Goal: Information Seeking & Learning: Check status

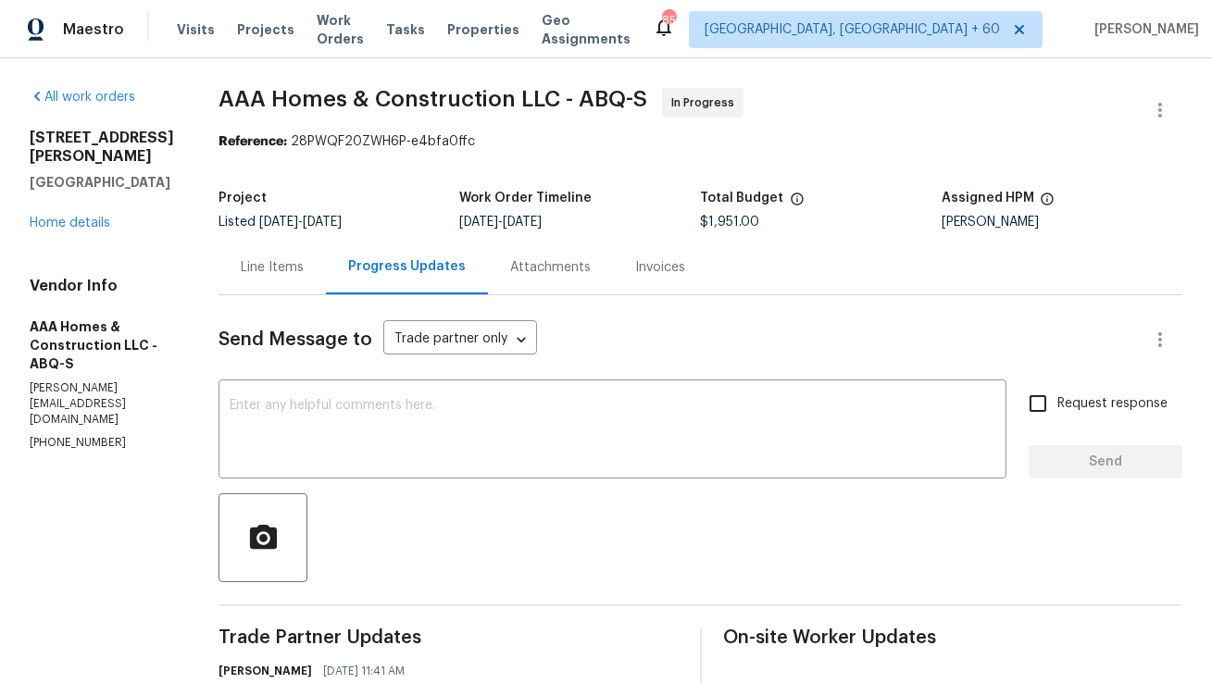
click at [291, 255] on div "Line Items" at bounding box center [271, 267] width 107 height 55
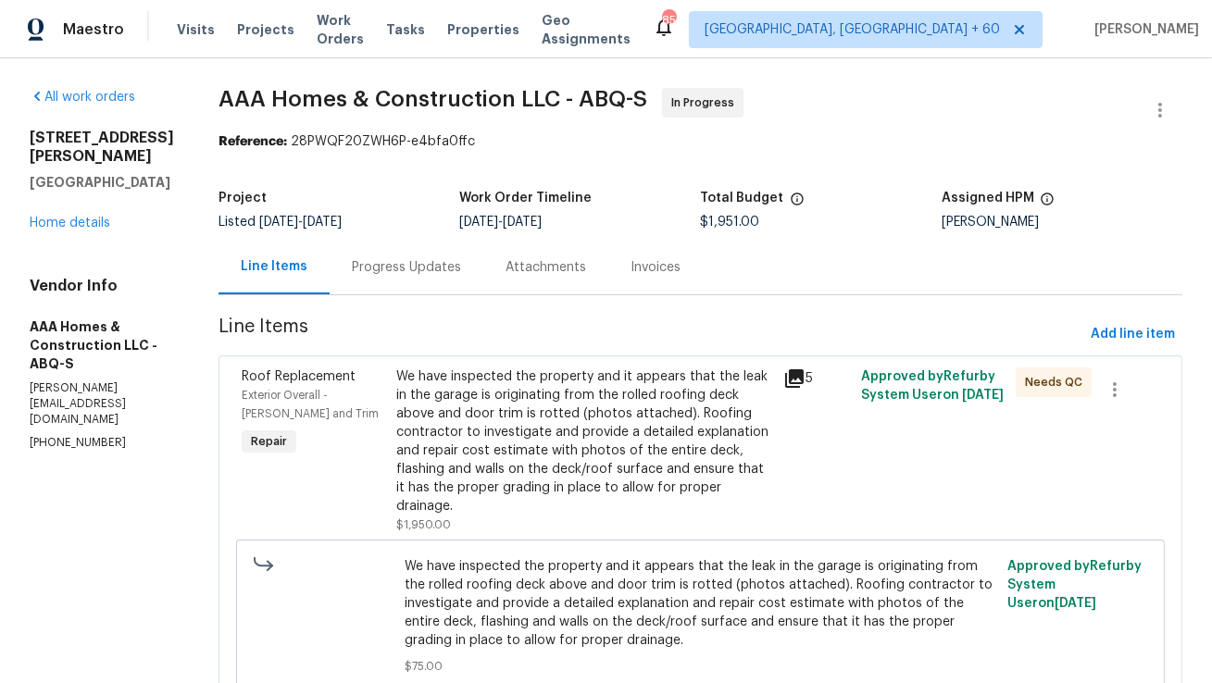
click at [462, 274] on div "Progress Updates" at bounding box center [406, 267] width 154 height 55
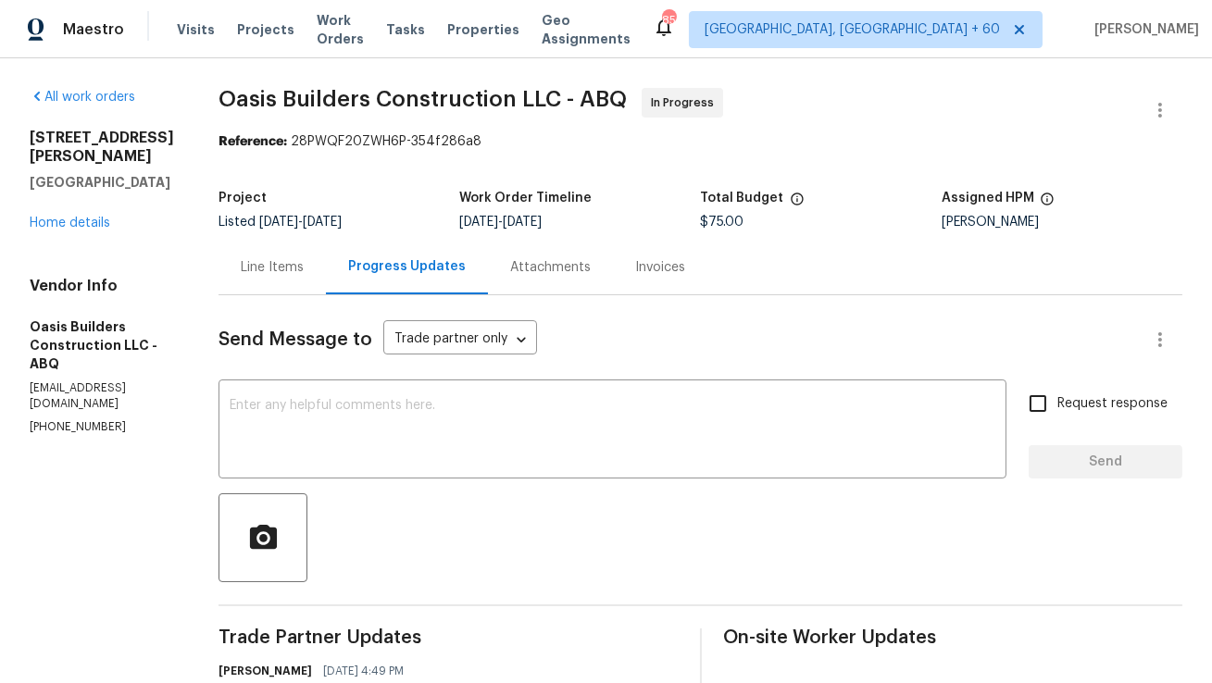
click at [281, 278] on div "Line Items" at bounding box center [271, 267] width 107 height 55
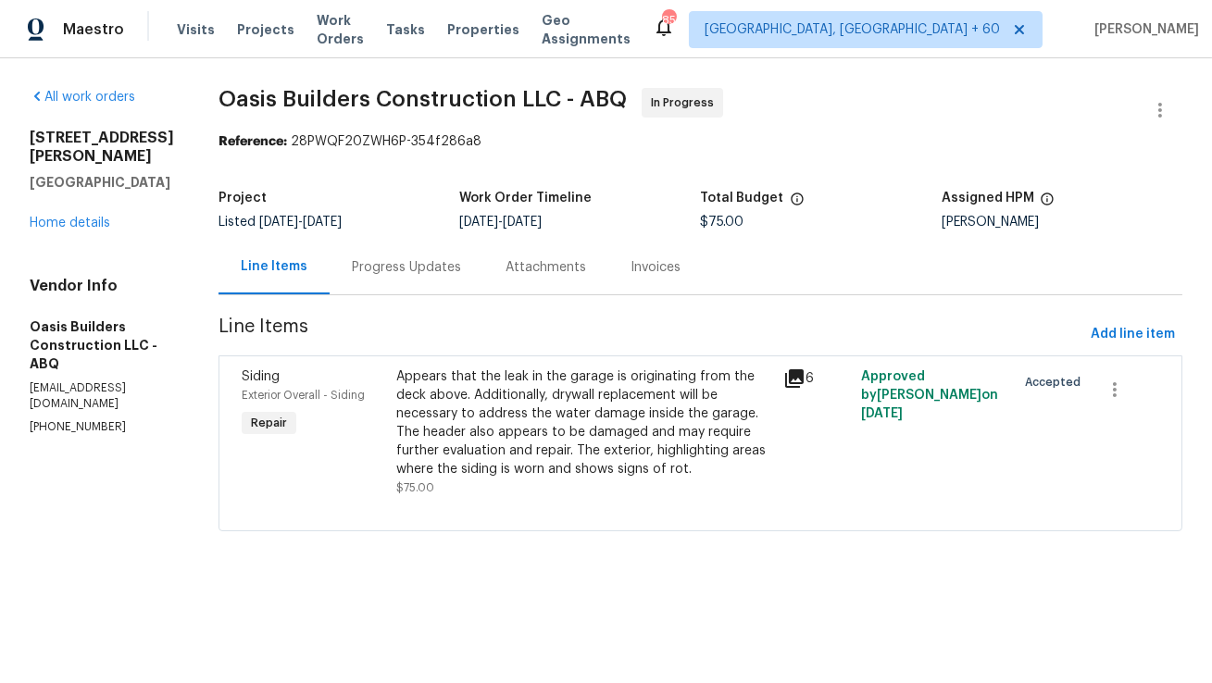
click at [433, 280] on div "Progress Updates" at bounding box center [406, 267] width 154 height 55
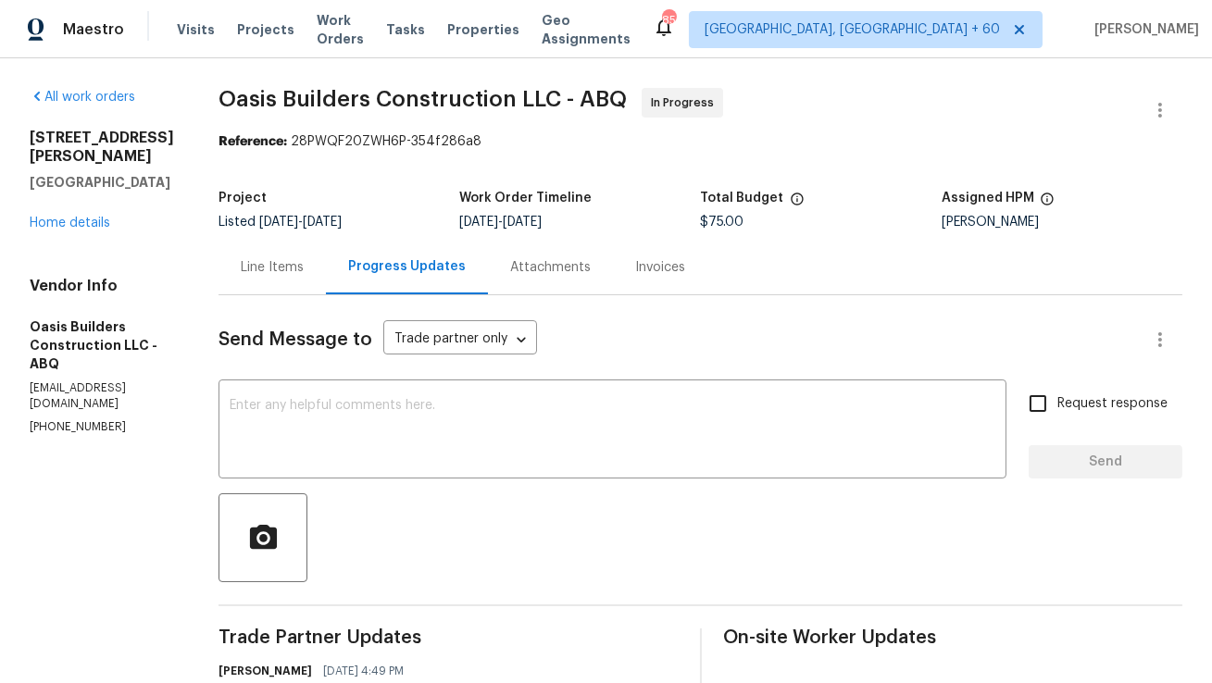
click at [273, 276] on div "Line Items" at bounding box center [272, 267] width 63 height 19
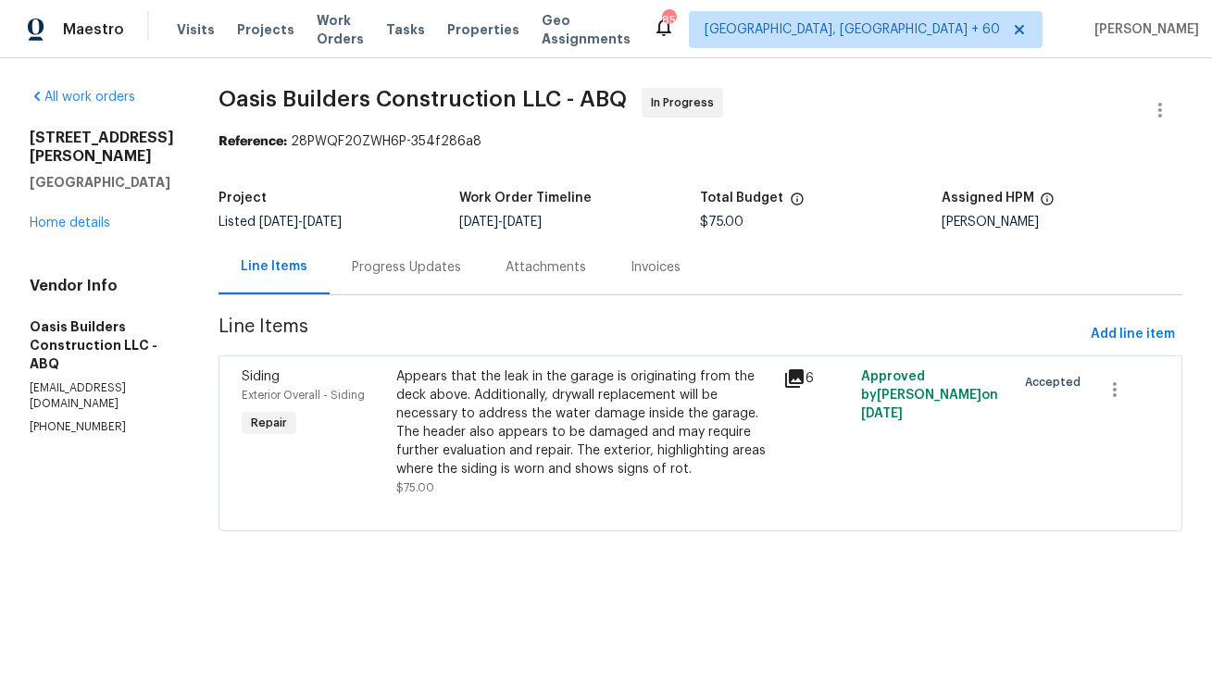
click at [487, 421] on div "Appears that the leak in the garage is originating from the deck above. Additio…" at bounding box center [584, 422] width 376 height 111
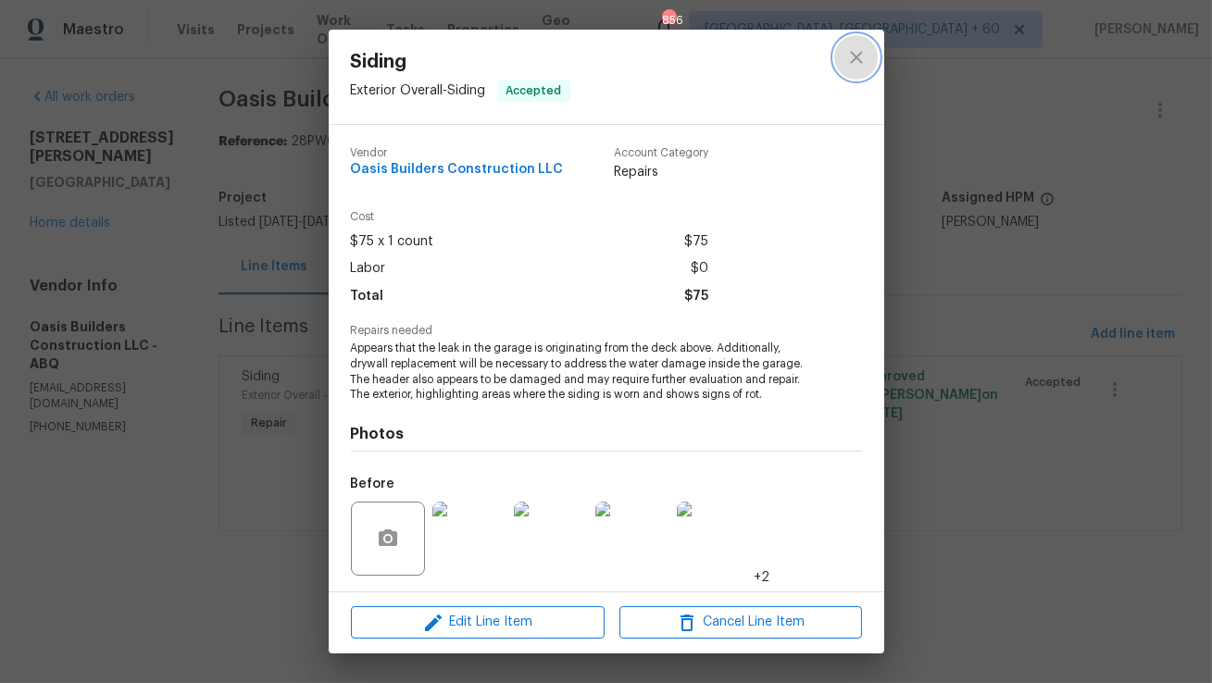
click at [853, 61] on icon "close" at bounding box center [856, 57] width 22 height 22
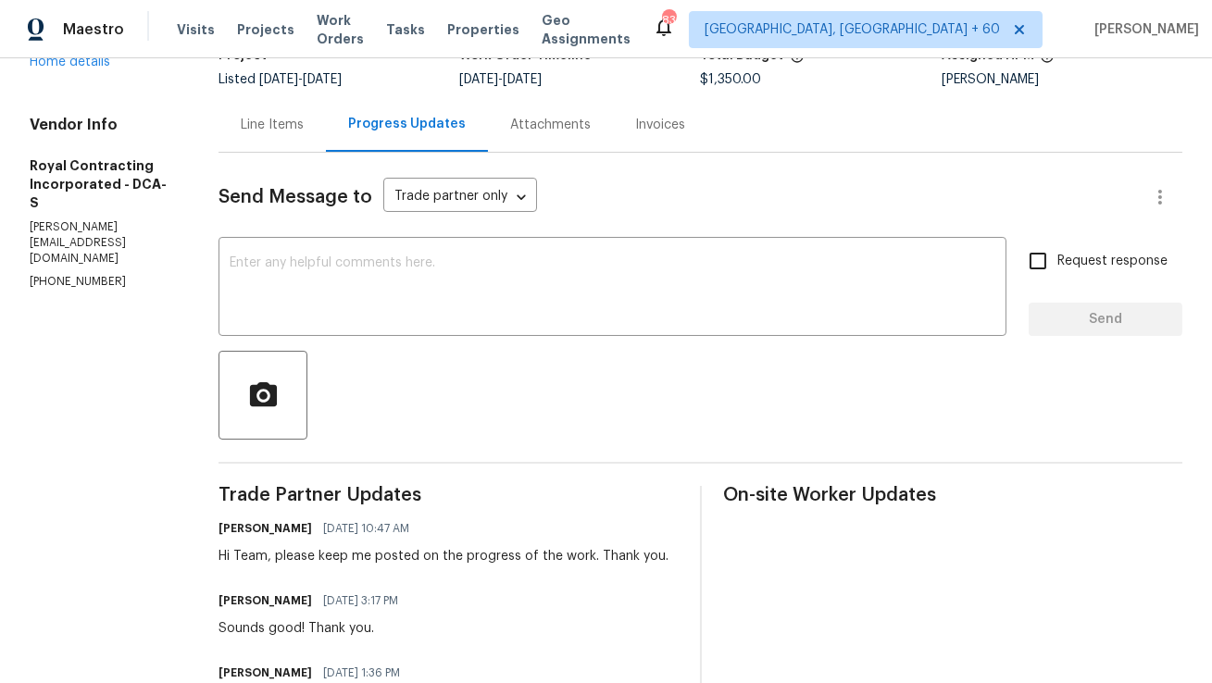
scroll to position [75, 0]
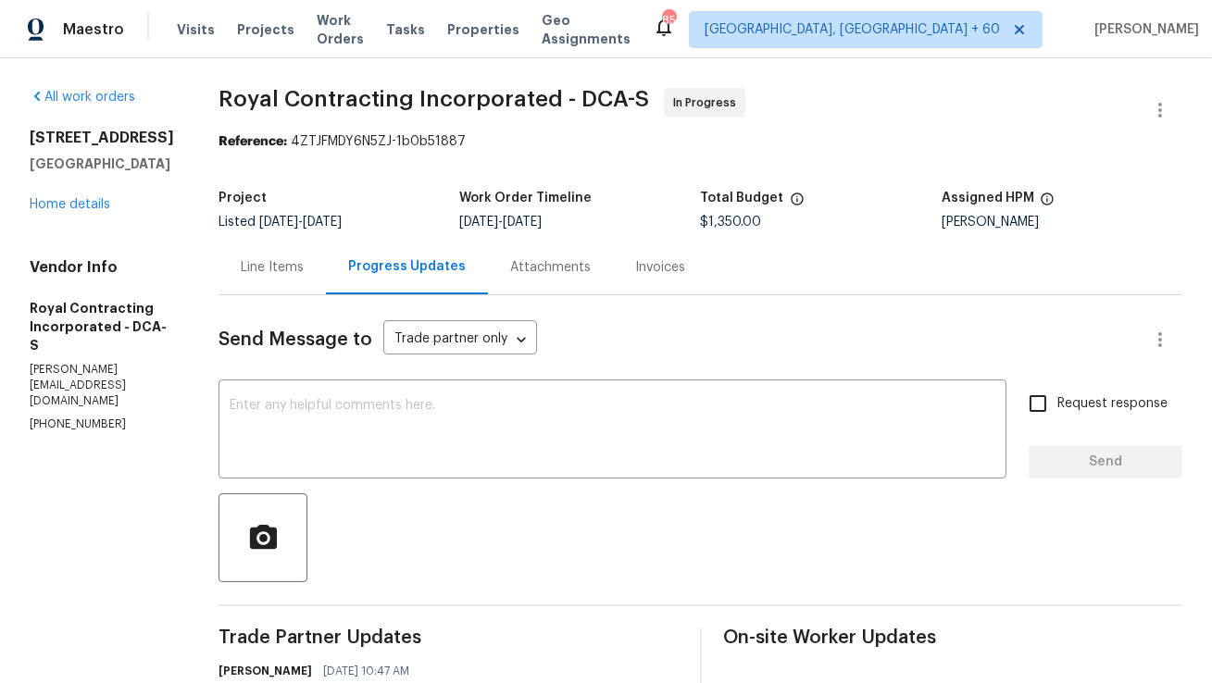
click at [261, 272] on div "Line Items" at bounding box center [272, 267] width 63 height 19
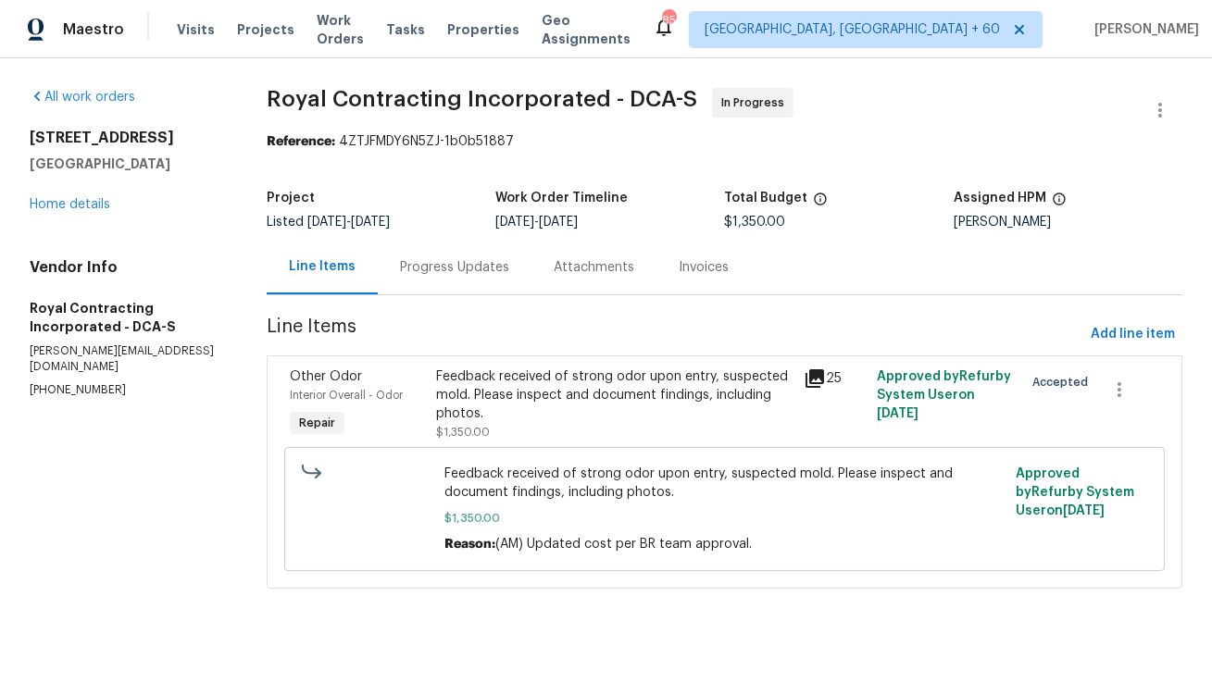
click at [497, 270] on div "Progress Updates" at bounding box center [454, 267] width 109 height 19
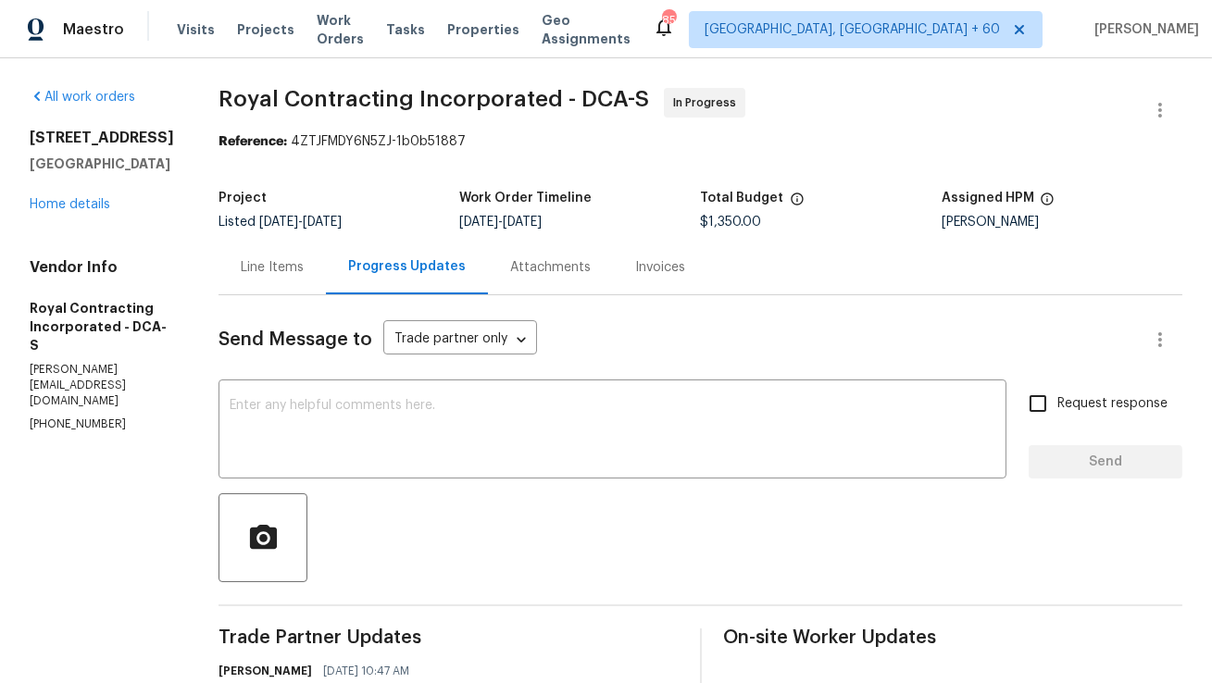
click at [304, 274] on div "Line Items" at bounding box center [272, 267] width 63 height 19
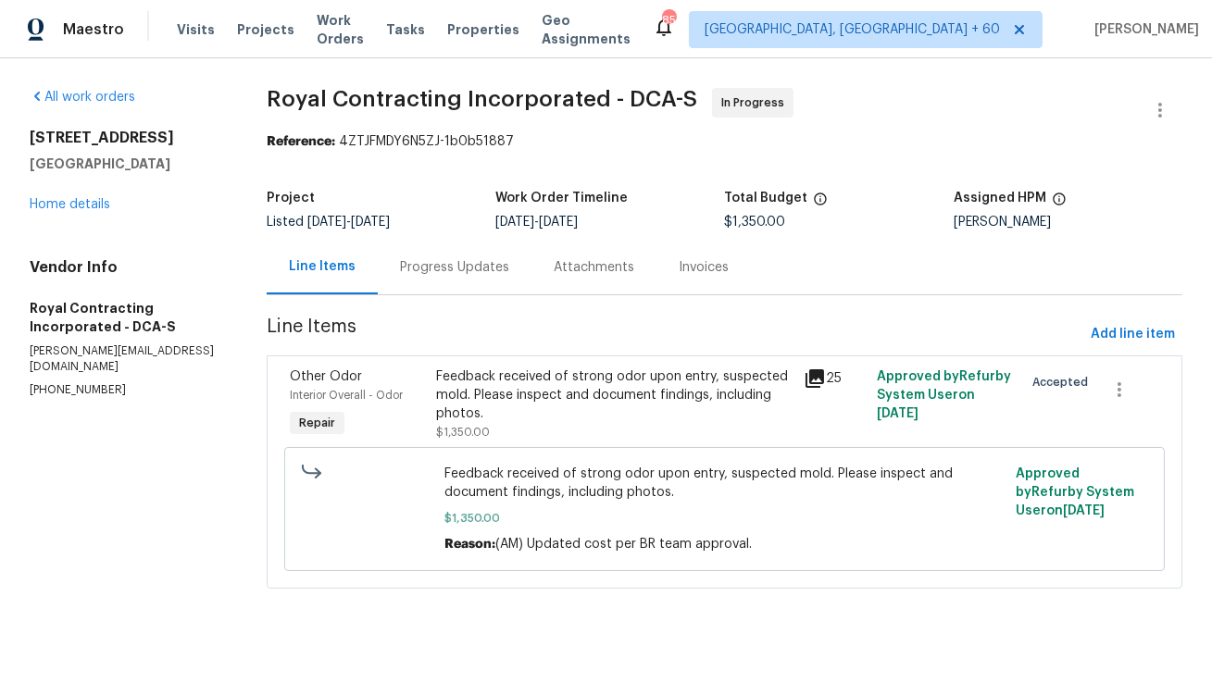
click at [583, 392] on div "Feedback received of strong odor upon entry, suspected mold. Please inspect and…" at bounding box center [613, 395] width 355 height 56
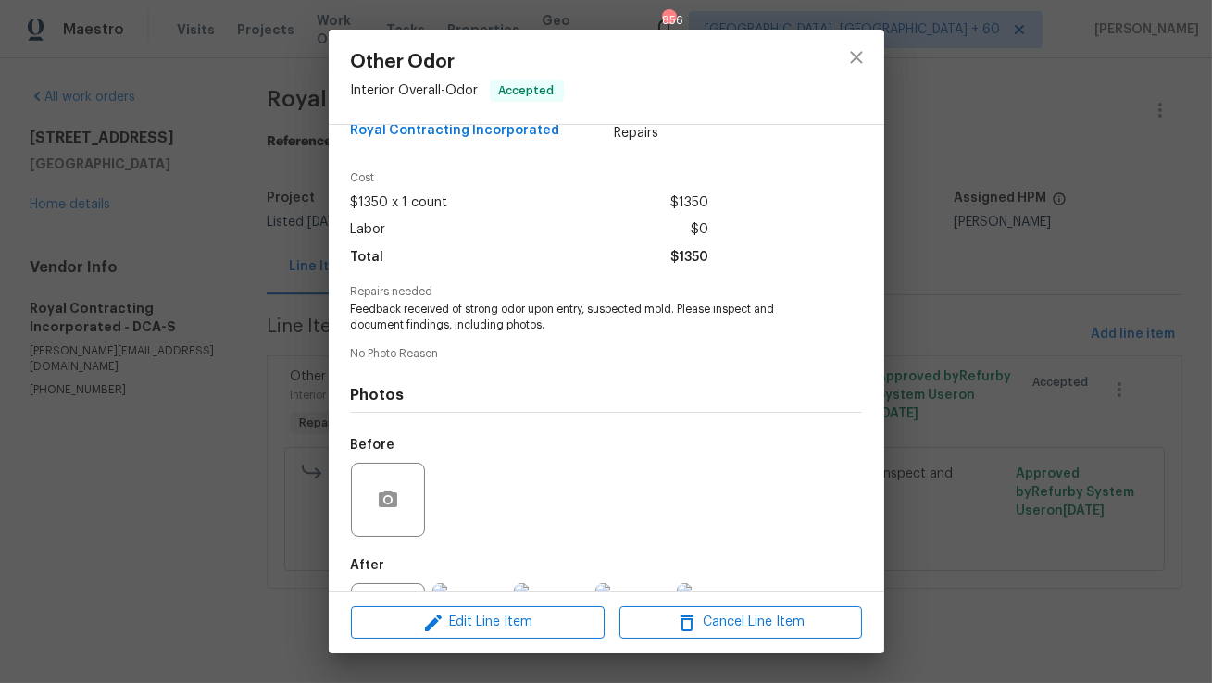
scroll to position [124, 0]
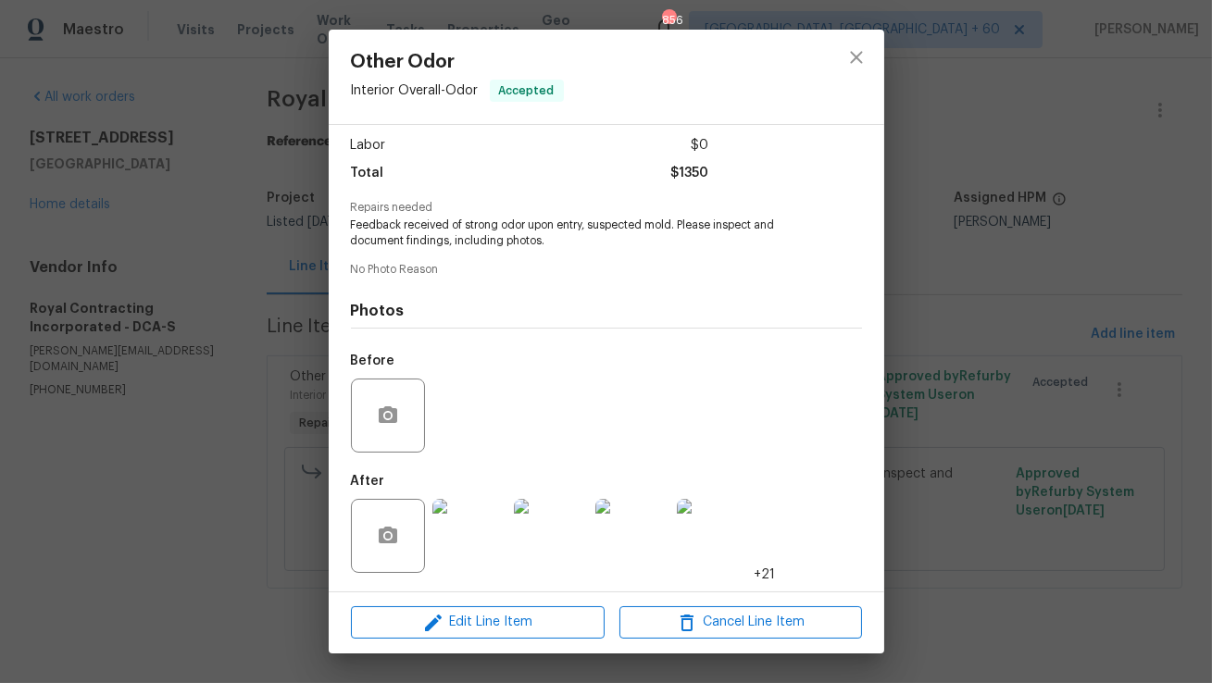
click at [466, 520] on img at bounding box center [469, 536] width 74 height 74
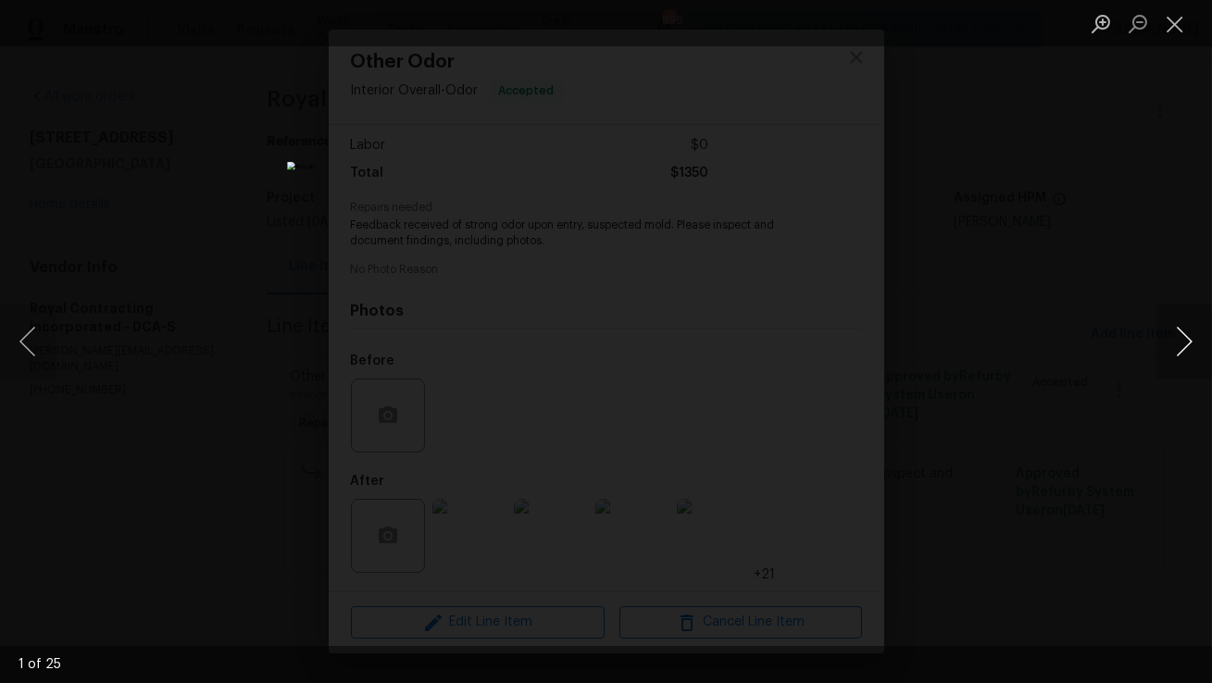
click at [1172, 348] on button "Next image" at bounding box center [1184, 342] width 56 height 74
click at [1173, 348] on button "Next image" at bounding box center [1184, 342] width 56 height 74
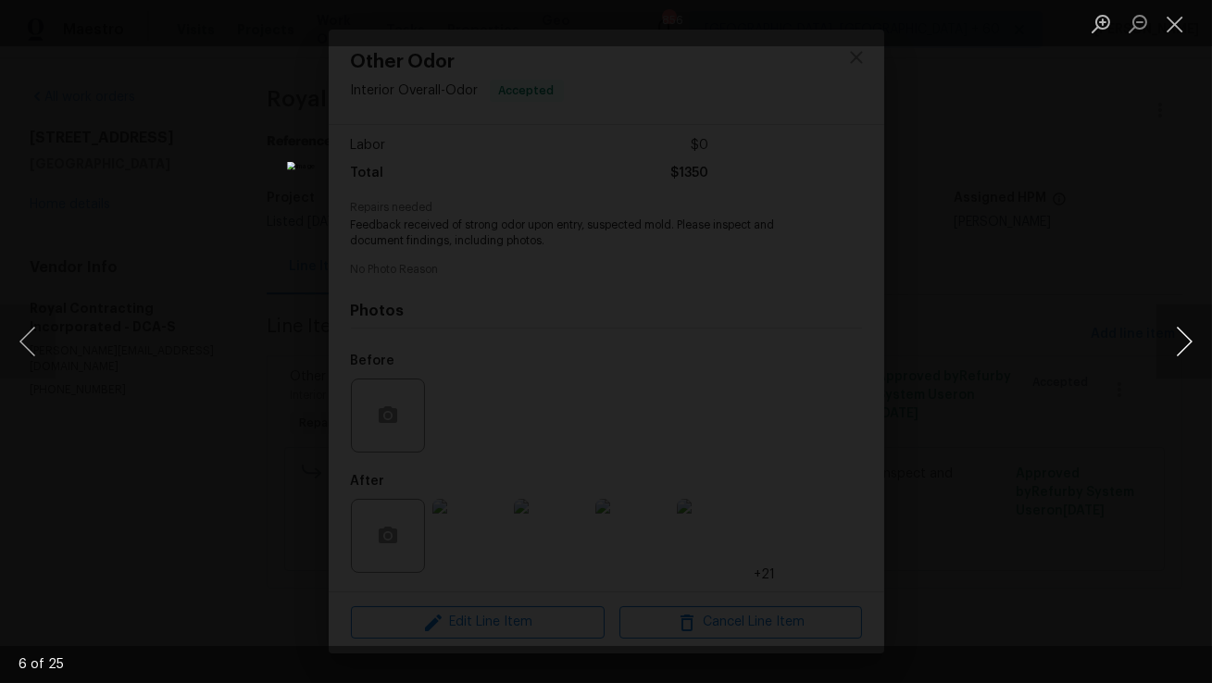
click at [1173, 348] on button "Next image" at bounding box center [1184, 342] width 56 height 74
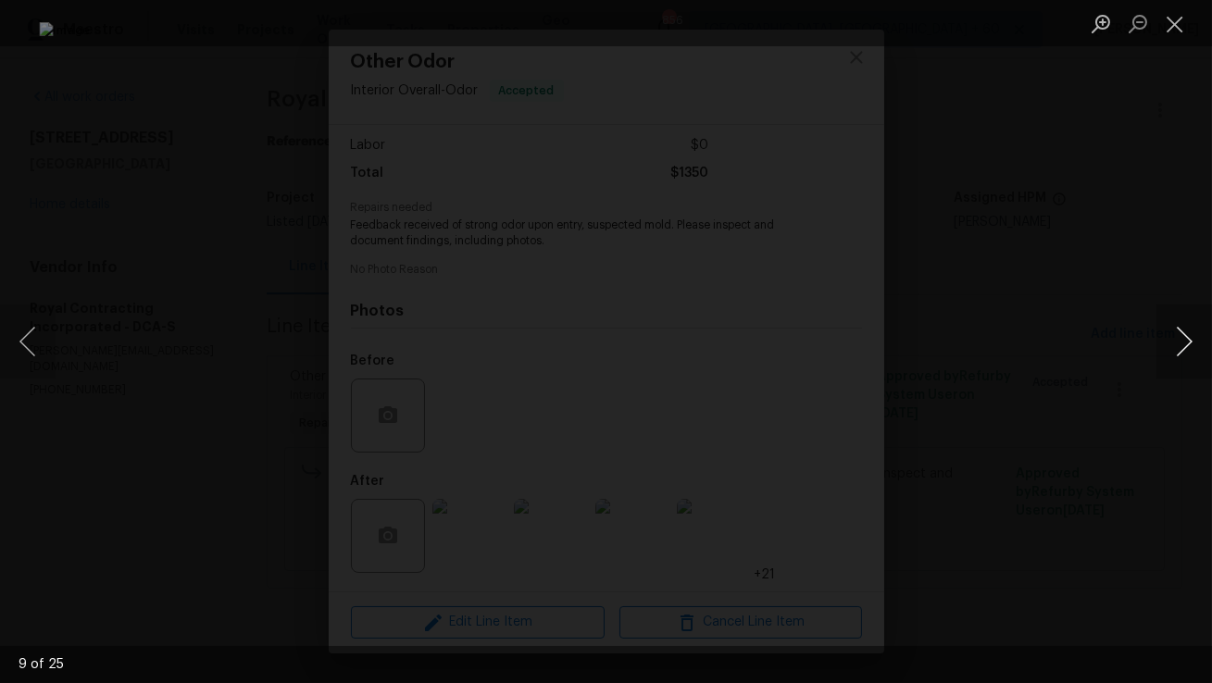
click at [1173, 348] on button "Next image" at bounding box center [1184, 342] width 56 height 74
click at [1179, 44] on li "Lightbox" at bounding box center [1174, 23] width 37 height 46
click at [1173, 29] on button "Close lightbox" at bounding box center [1174, 23] width 37 height 32
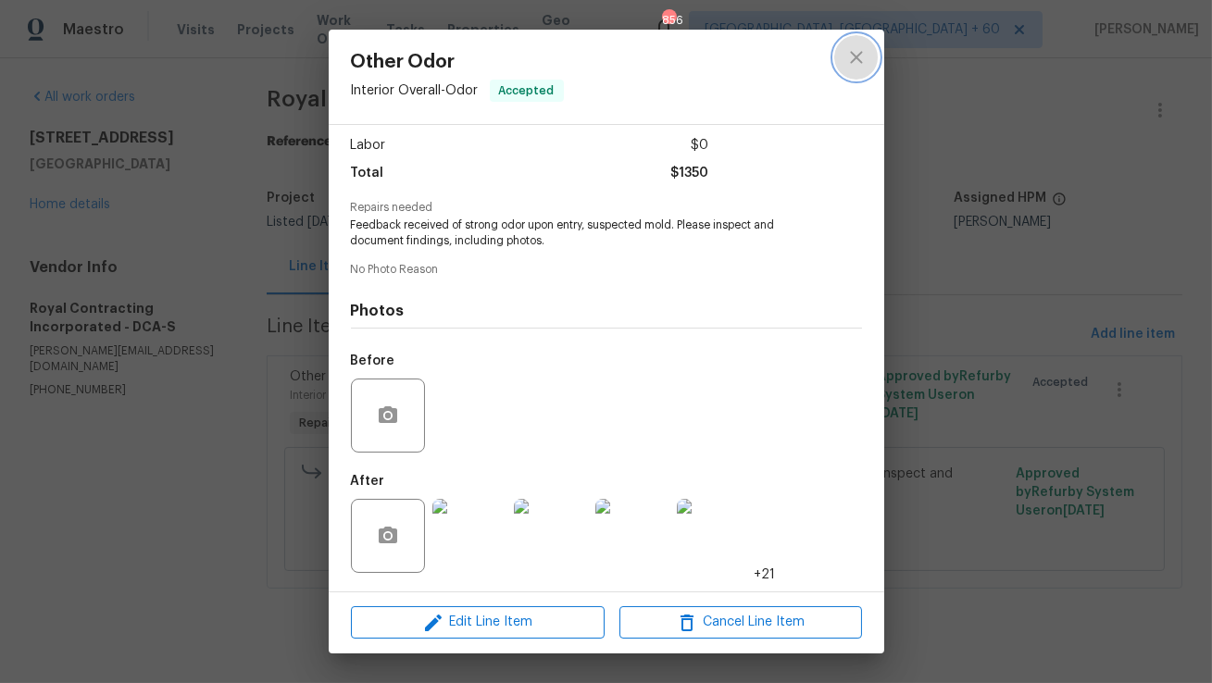
click at [867, 53] on button "close" at bounding box center [856, 57] width 44 height 44
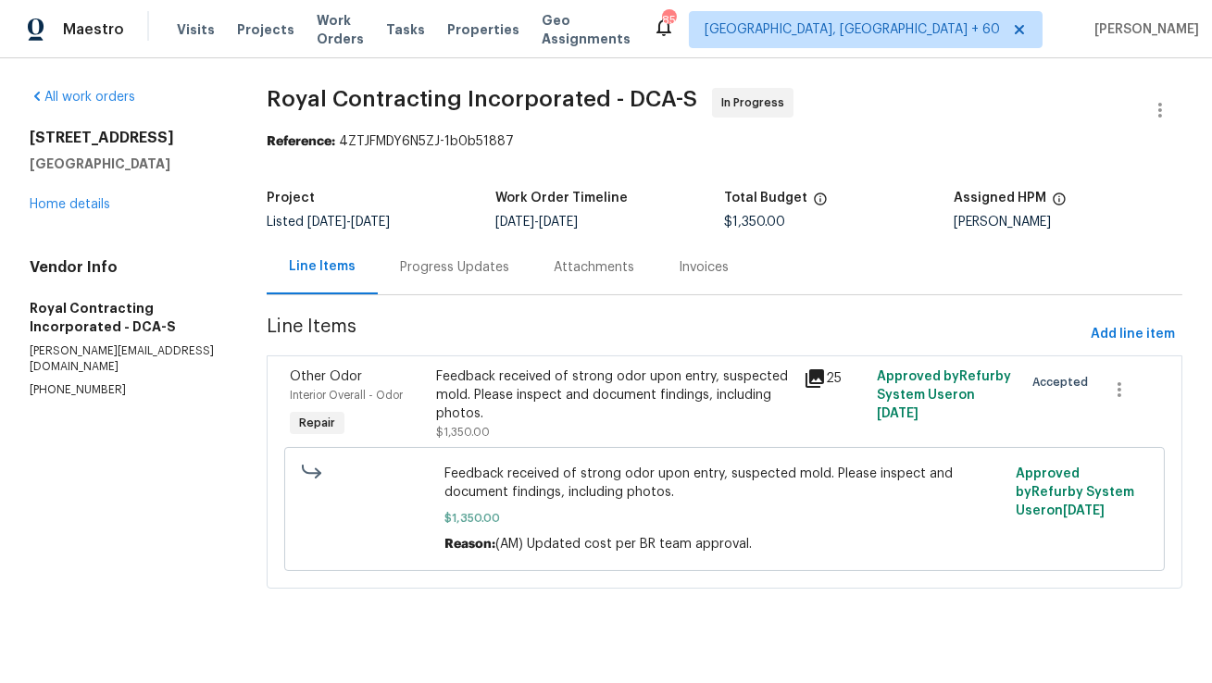
click at [489, 262] on div "Progress Updates" at bounding box center [454, 267] width 109 height 19
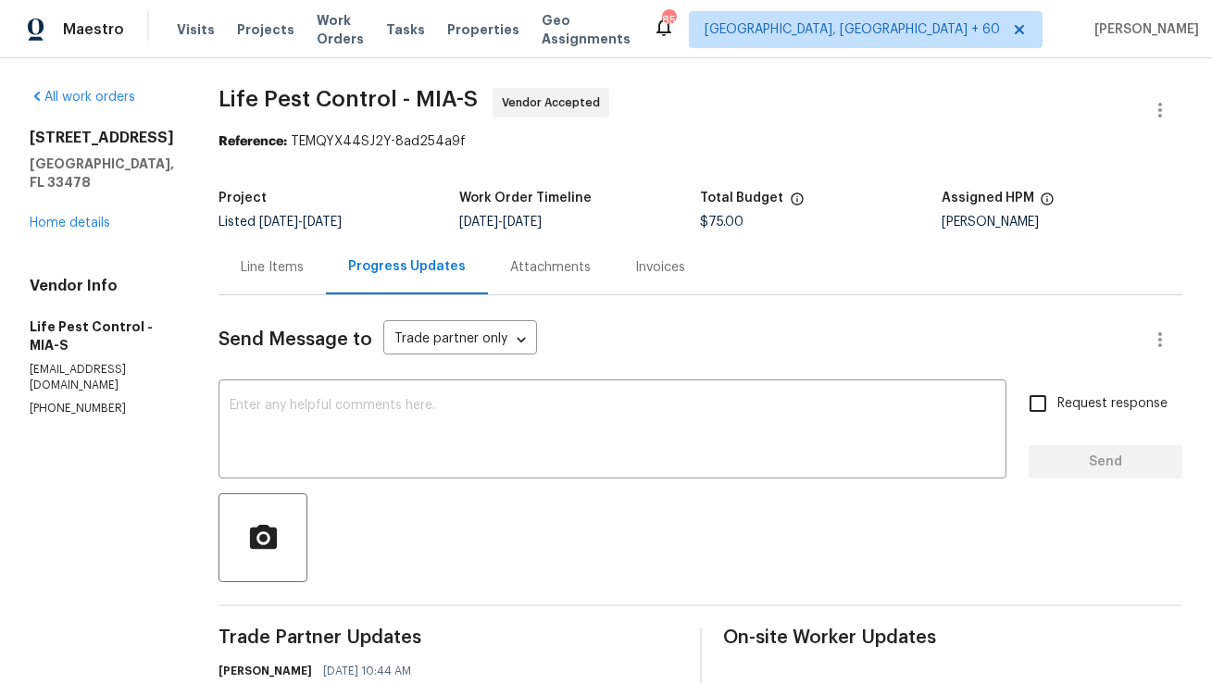
click at [279, 288] on div "Line Items" at bounding box center [271, 267] width 107 height 55
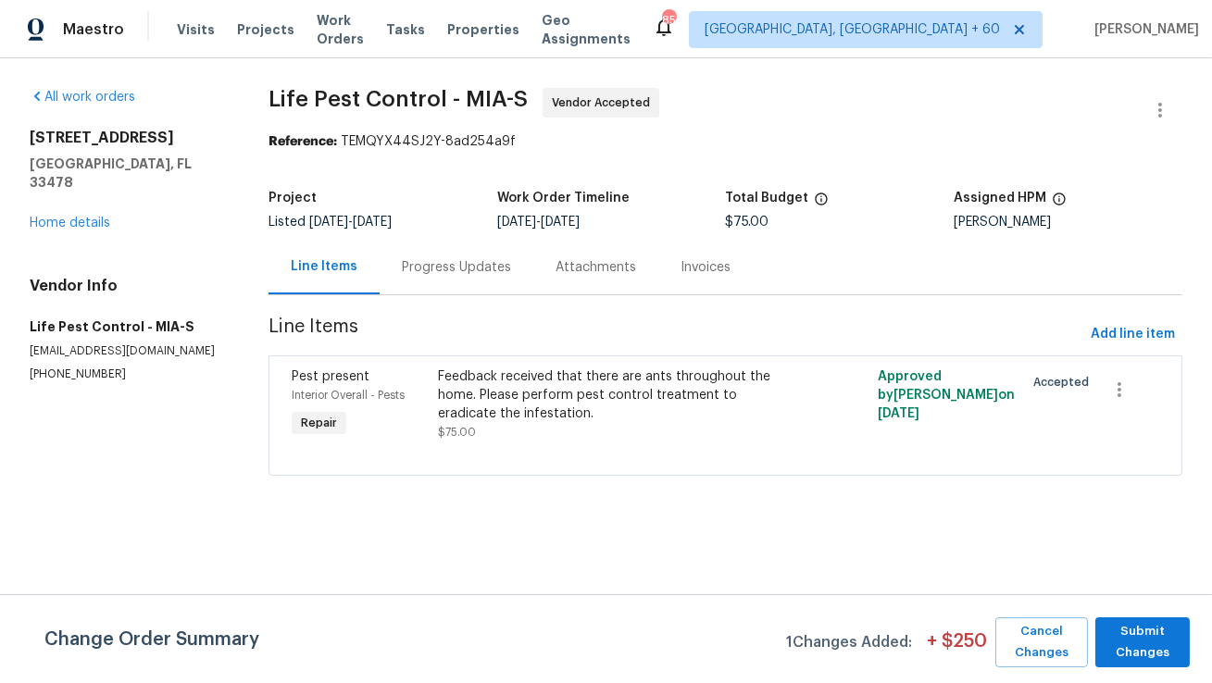
click at [459, 286] on div "Progress Updates" at bounding box center [456, 267] width 154 height 55
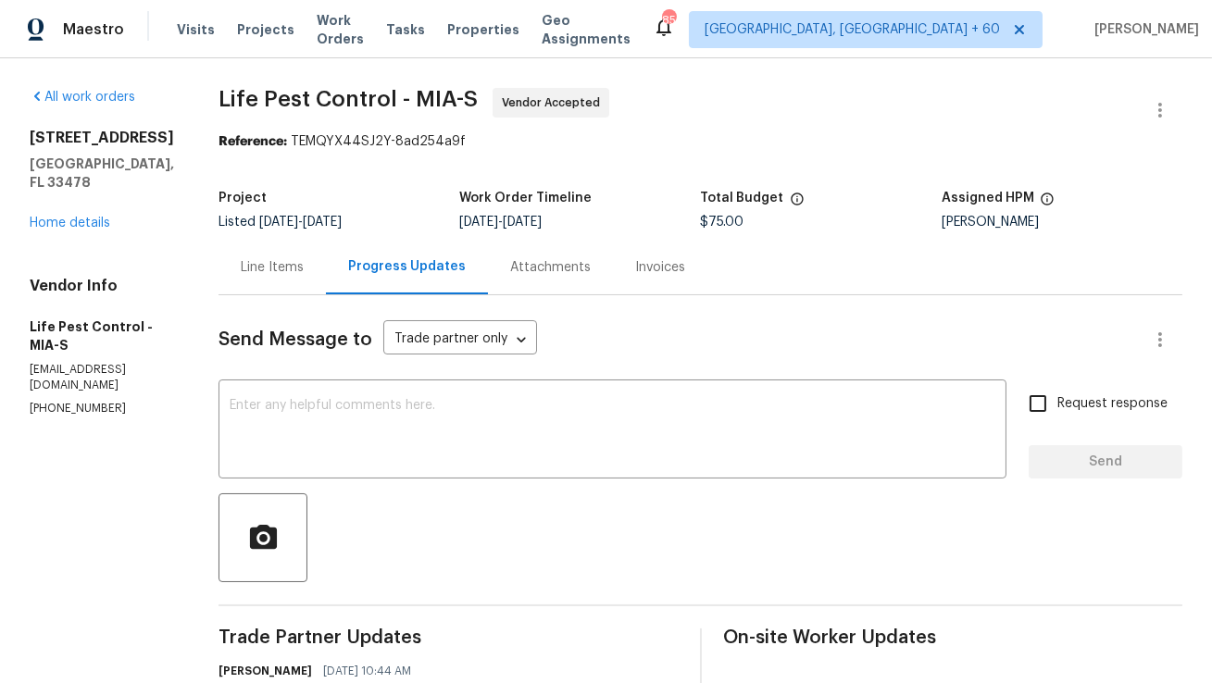
click at [289, 261] on div "Line Items" at bounding box center [272, 267] width 63 height 19
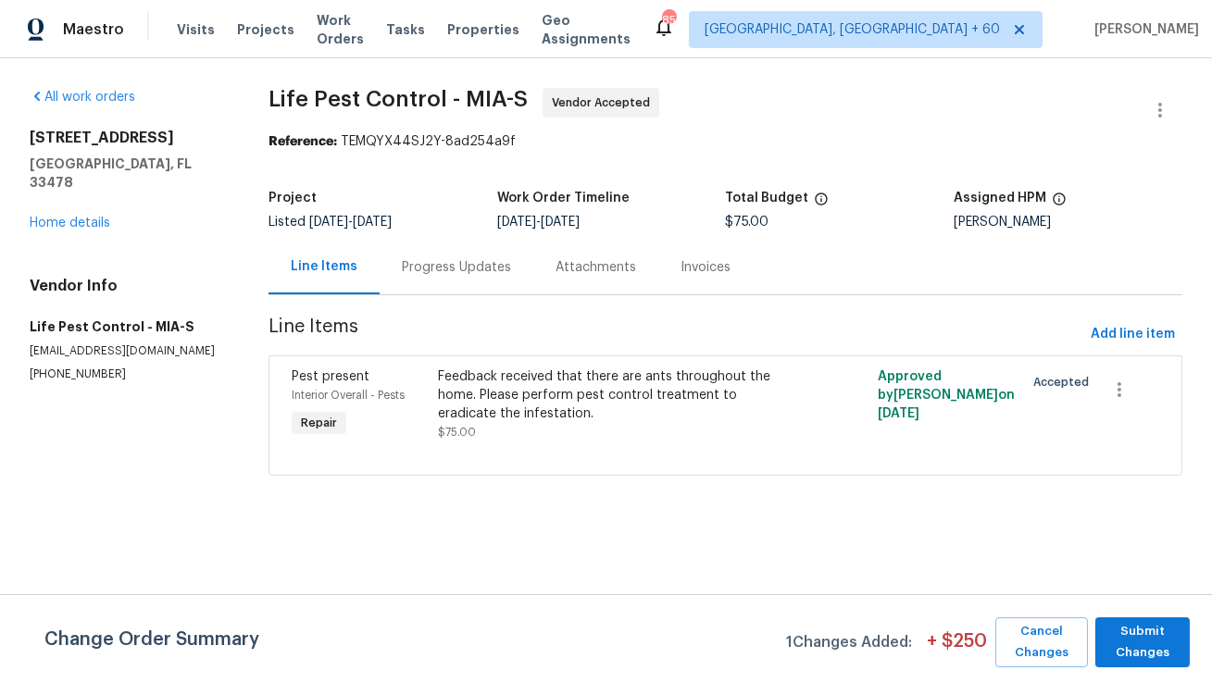
click at [489, 262] on div "Progress Updates" at bounding box center [456, 267] width 109 height 19
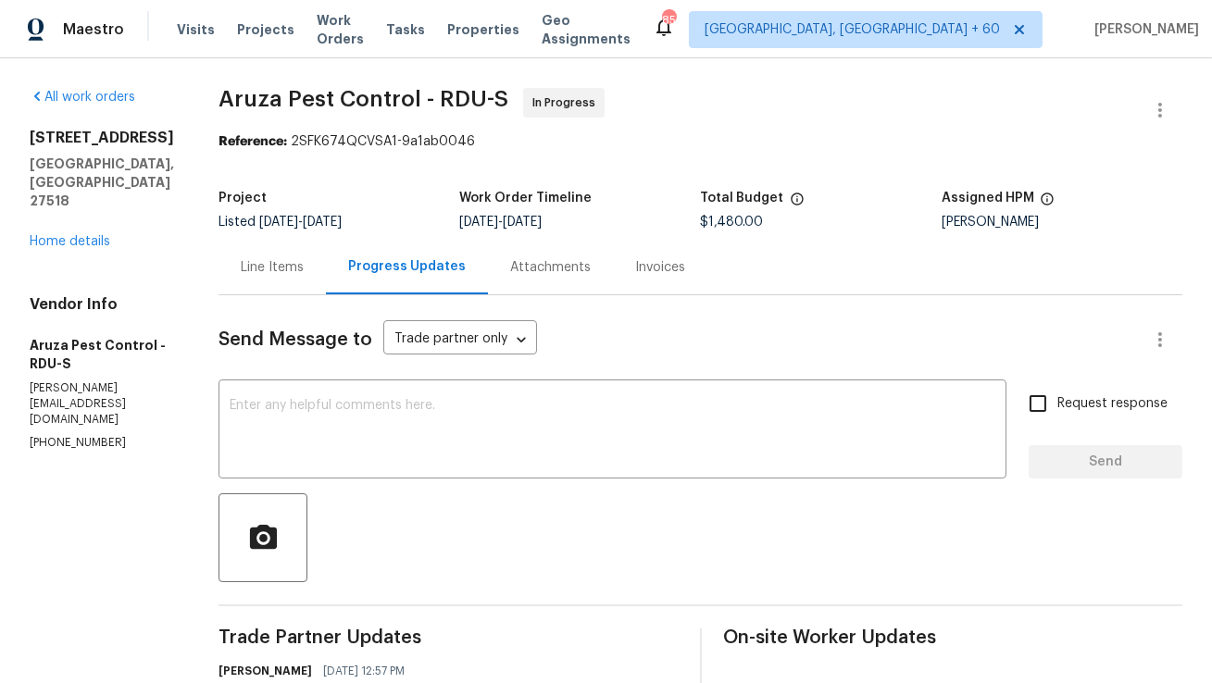
click at [260, 270] on div "Line Items" at bounding box center [272, 267] width 63 height 19
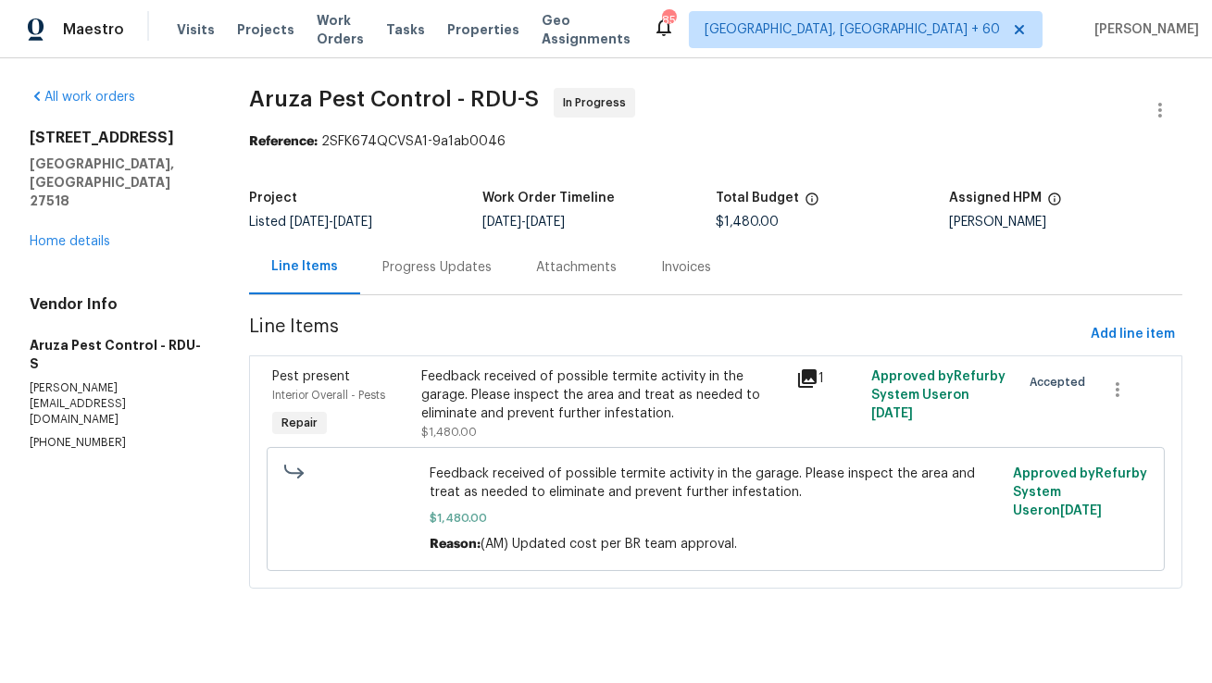
click at [460, 267] on div "Progress Updates" at bounding box center [436, 267] width 109 height 19
